Goal: Task Accomplishment & Management: Use online tool/utility

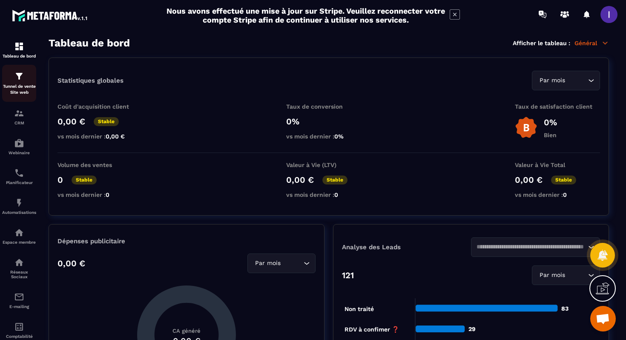
click at [16, 73] on img at bounding box center [19, 76] width 10 height 10
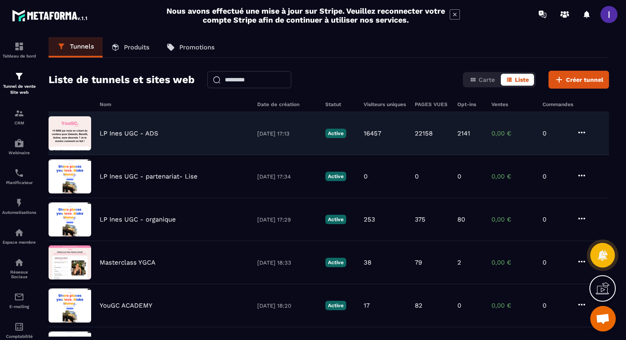
click at [177, 155] on div "LP Ines UGC - ADS [DATE] 17:13 Active 16457 22158 2141 0,00 € 0" at bounding box center [329, 176] width 561 height 43
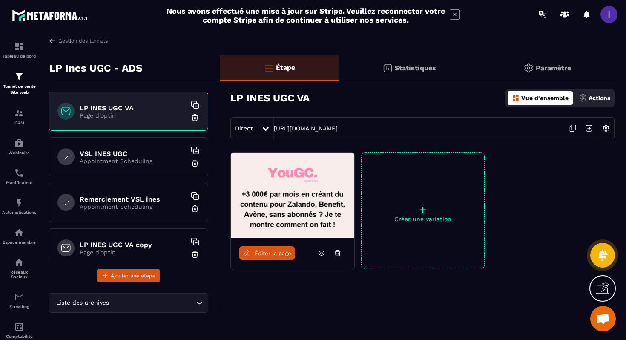
click at [453, 127] on icon at bounding box center [573, 128] width 16 height 16
